Goal: Task Accomplishment & Management: Use online tool/utility

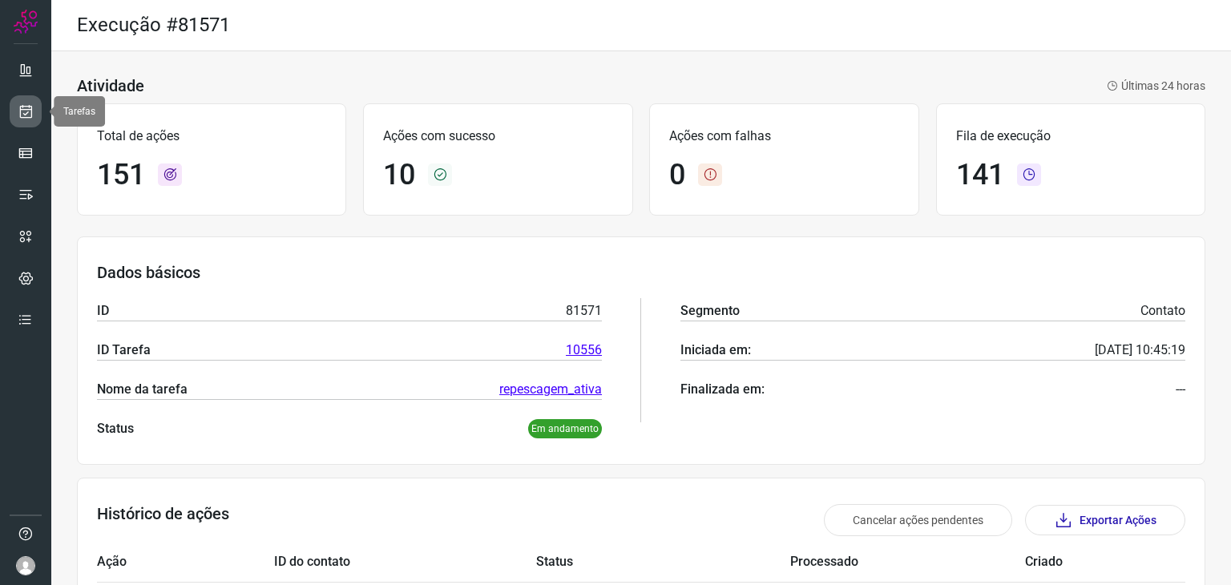
click at [29, 117] on icon at bounding box center [26, 111] width 17 height 16
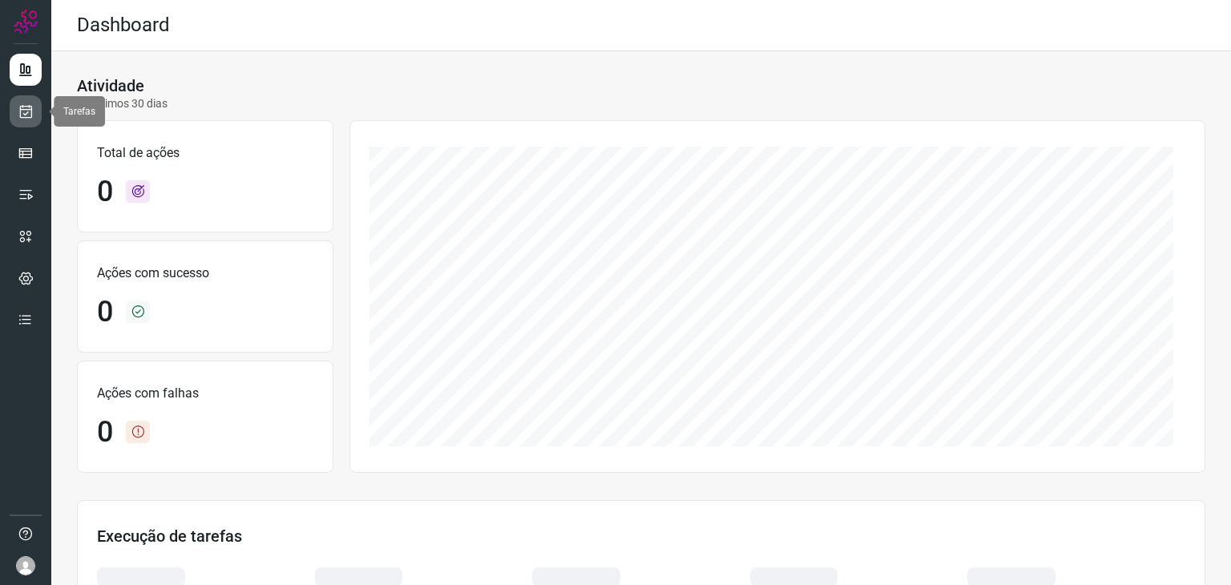
click at [30, 106] on icon at bounding box center [26, 111] width 17 height 16
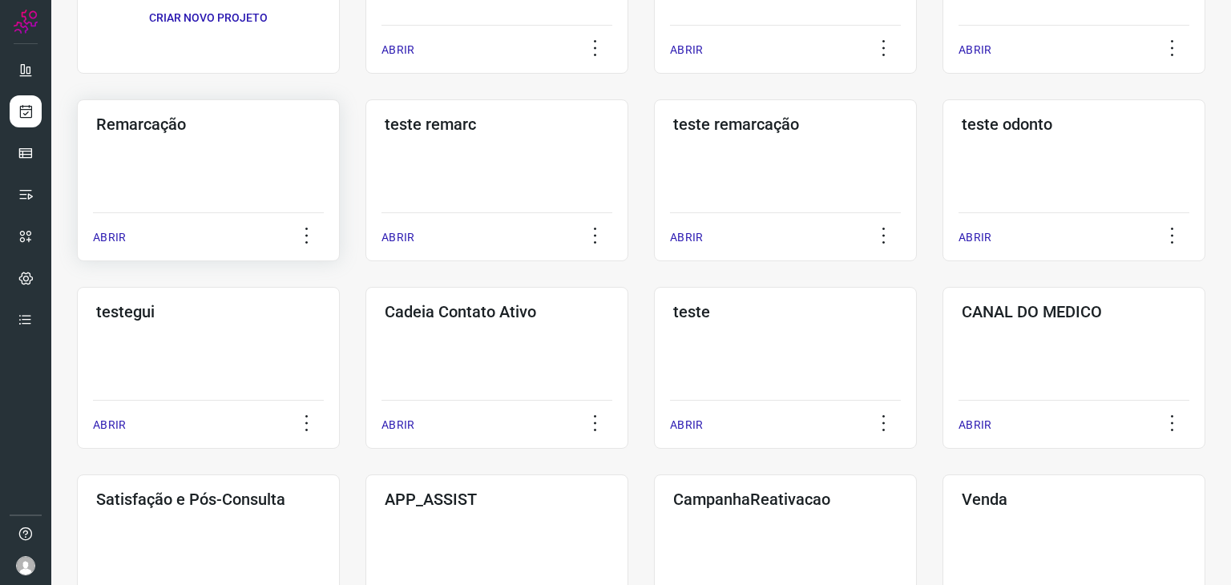
scroll to position [401, 0]
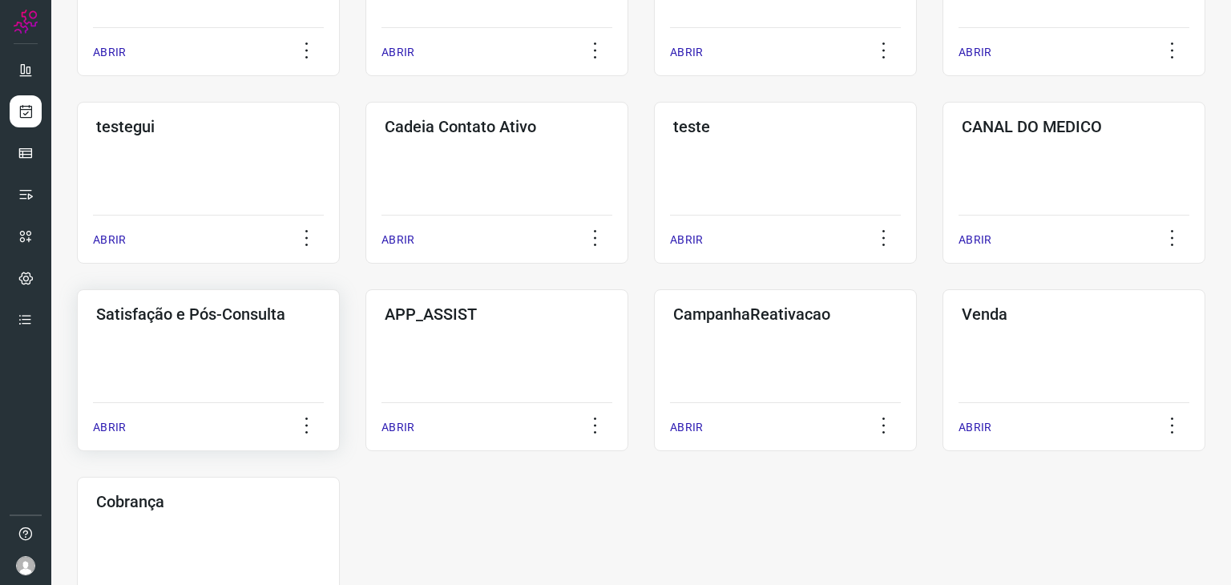
click at [365, 384] on div "Satisfação e Pós-Consulta ABRIR" at bounding box center [496, 370] width 263 height 162
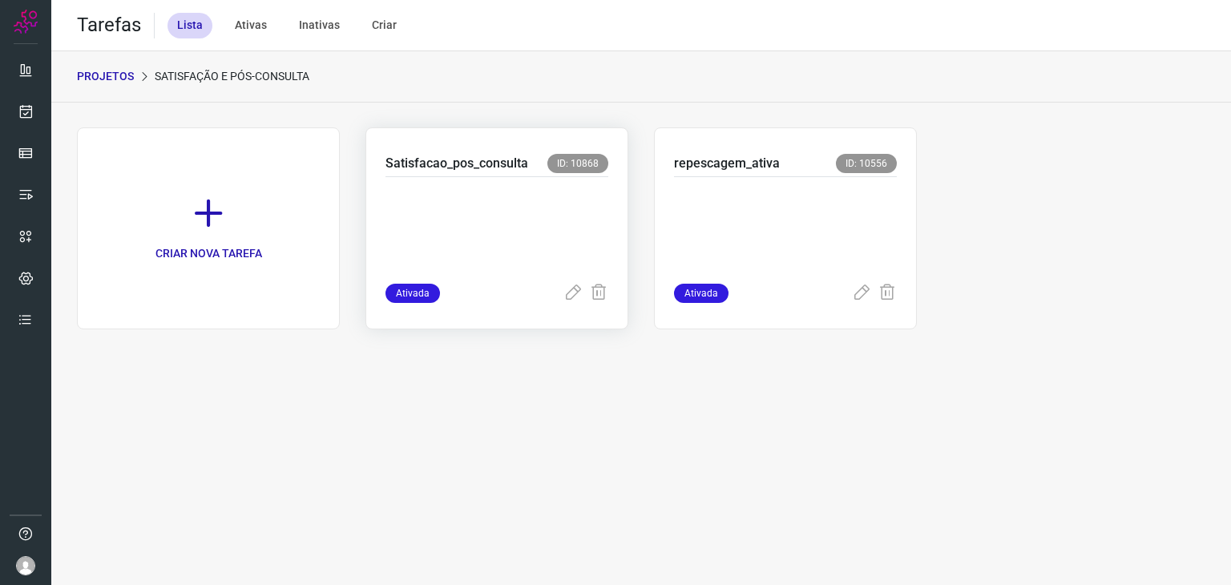
click at [502, 229] on p at bounding box center [496, 227] width 223 height 80
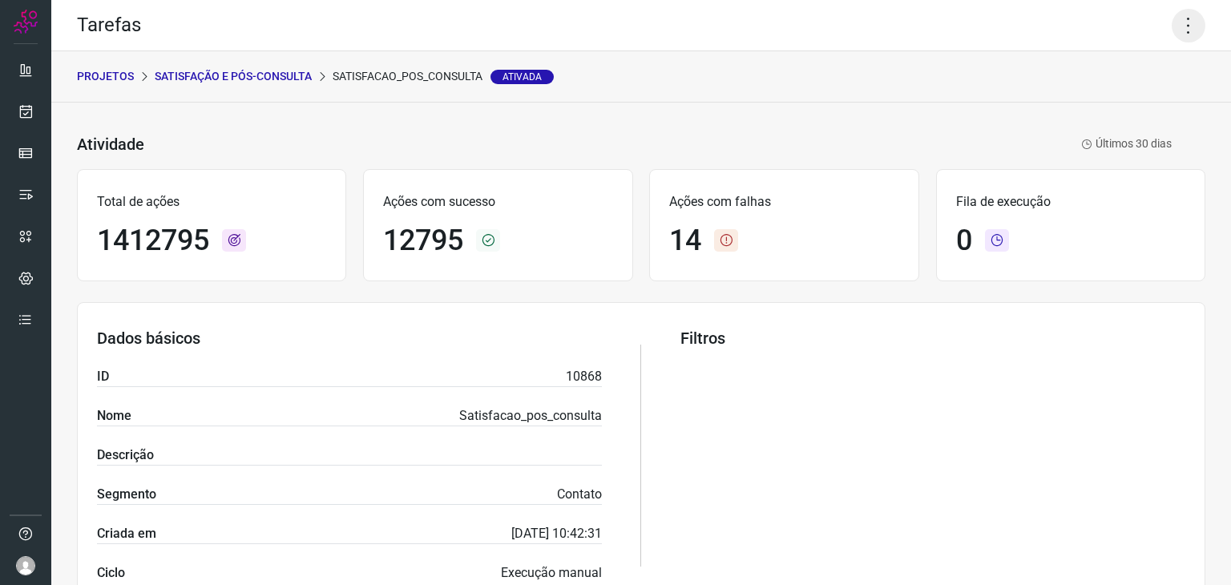
click at [1179, 30] on icon at bounding box center [1188, 26] width 34 height 34
click at [1101, 107] on li "Executar" at bounding box center [1119, 105] width 146 height 26
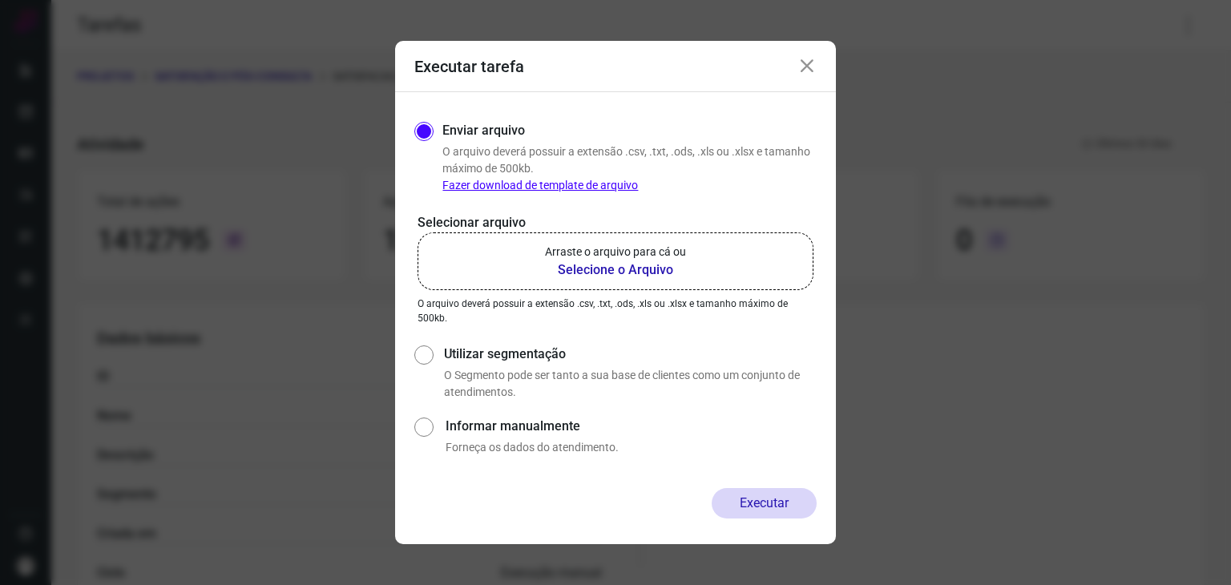
click at [653, 265] on b "Selecione o Arquivo" at bounding box center [615, 269] width 141 height 19
click at [0, 0] on input "Arraste o arquivo para cá ou Selecione o Arquivo" at bounding box center [0, 0] width 0 height 0
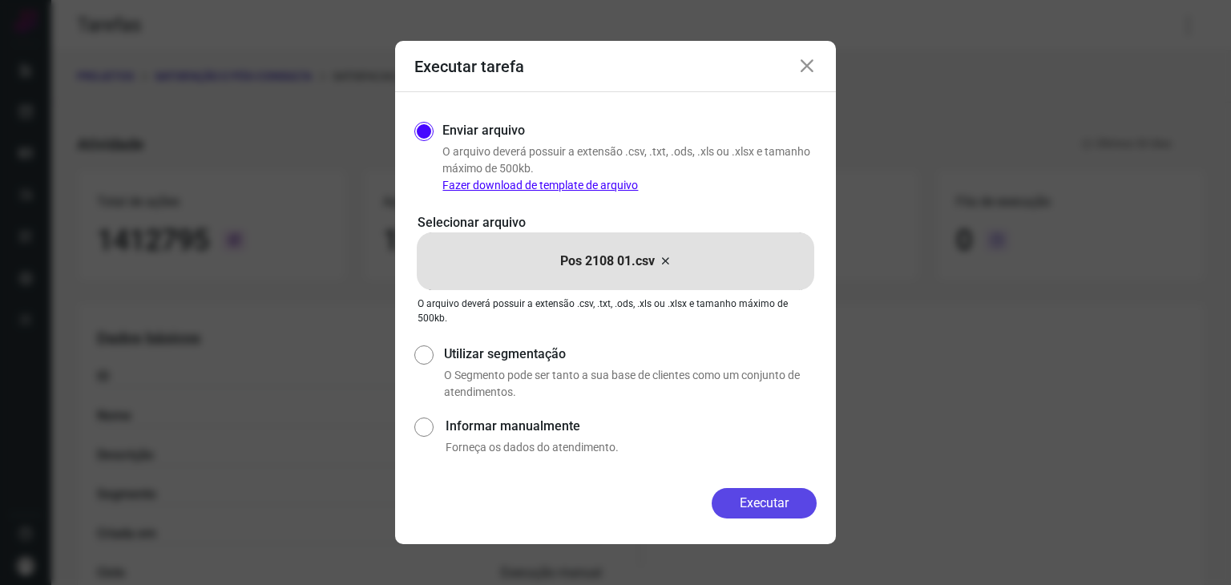
click at [793, 510] on button "Executar" at bounding box center [763, 503] width 105 height 30
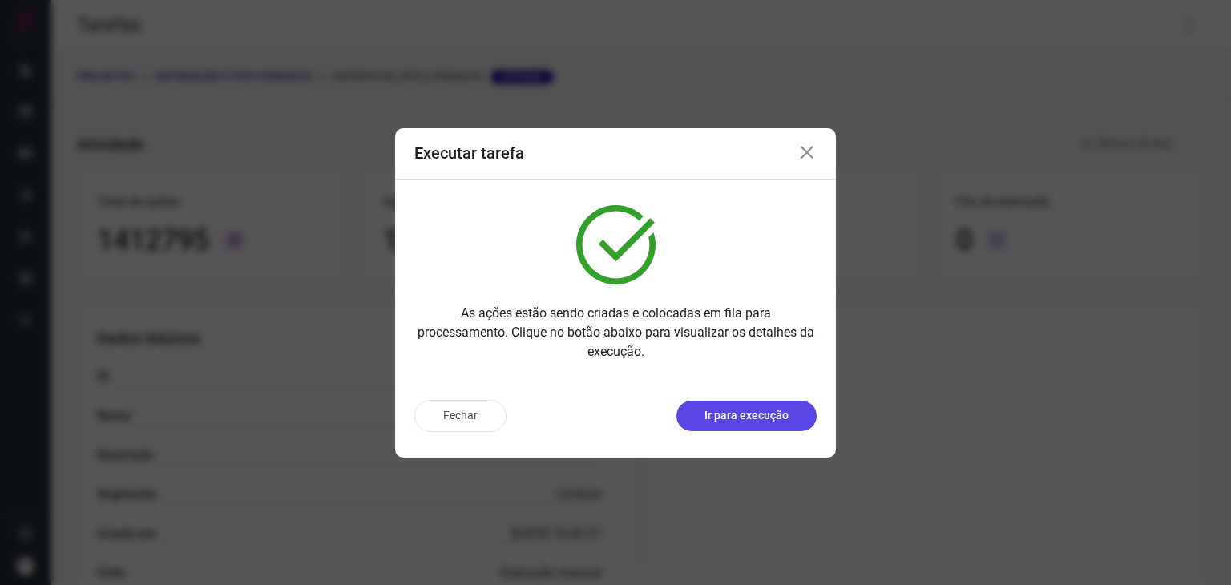
click at [756, 414] on p "Ir para execução" at bounding box center [746, 415] width 84 height 17
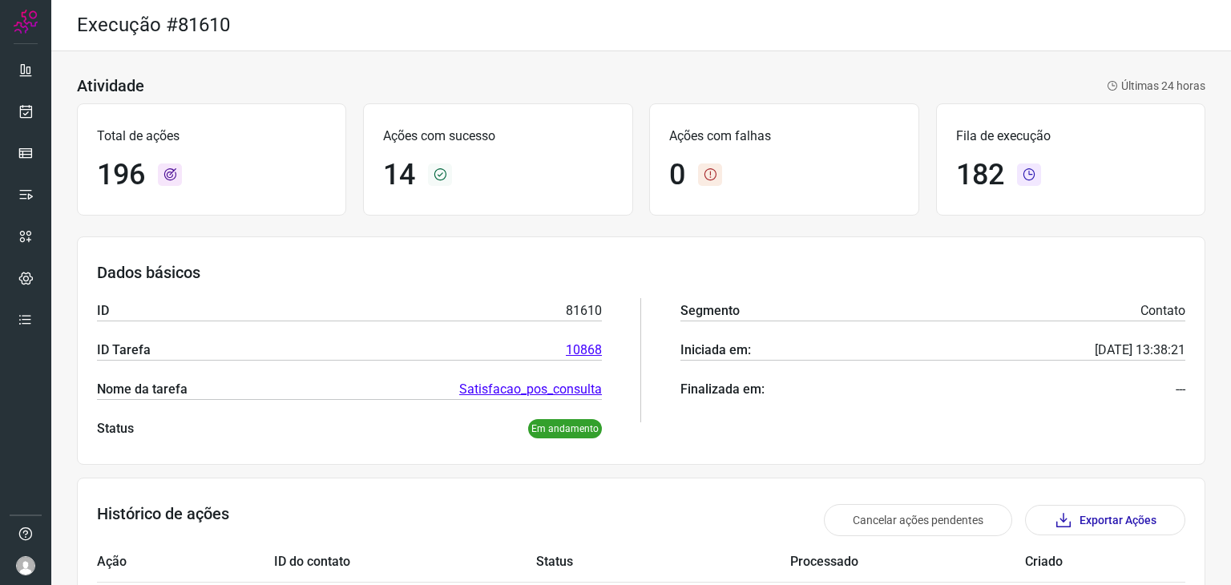
click at [491, 135] on p "Ações com sucesso" at bounding box center [497, 136] width 229 height 19
